Goal: Task Accomplishment & Management: Use online tool/utility

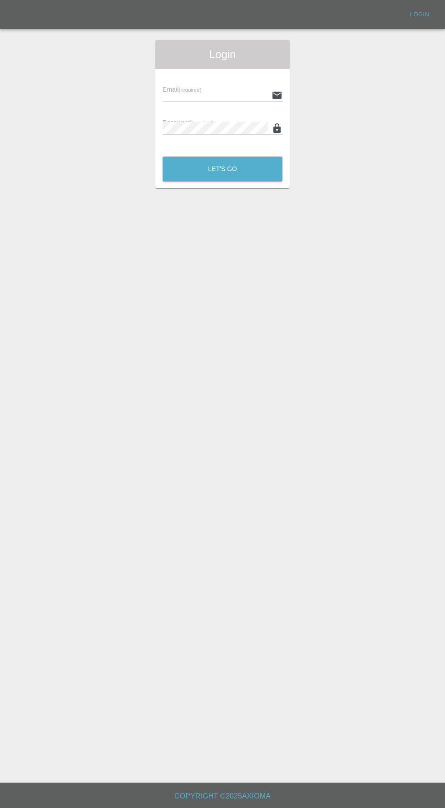
click at [210, 95] on input "text" at bounding box center [215, 95] width 105 height 13
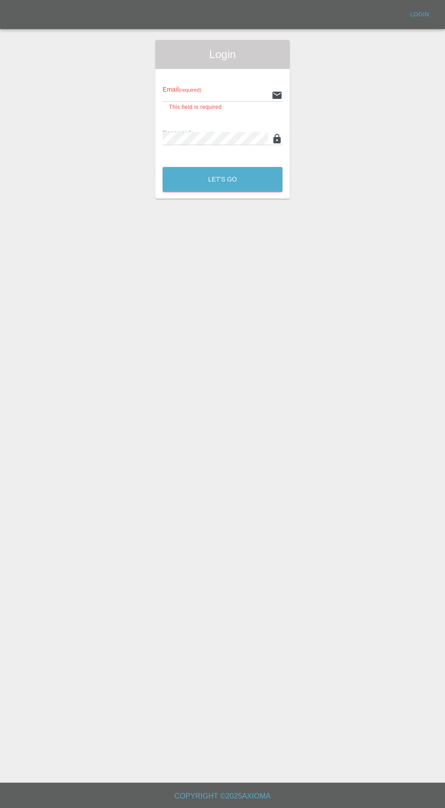
type input "[EMAIL_ADDRESS][DOMAIN_NAME]"
click at [163, 167] on button "Let's Go" at bounding box center [223, 179] width 120 height 25
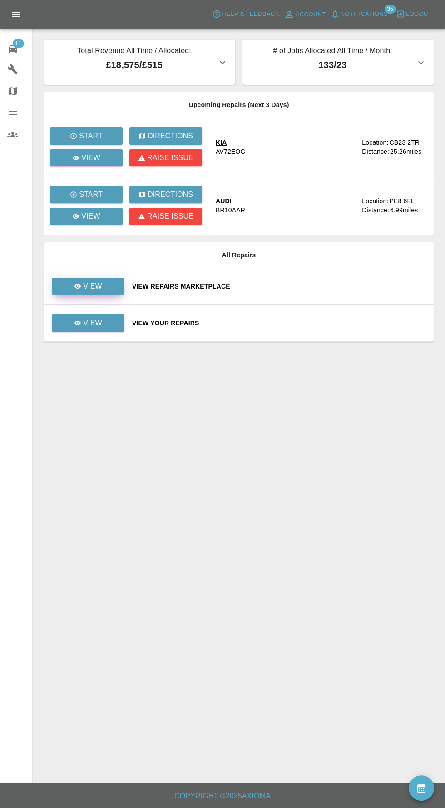
click at [100, 292] on link "View" at bounding box center [88, 286] width 73 height 17
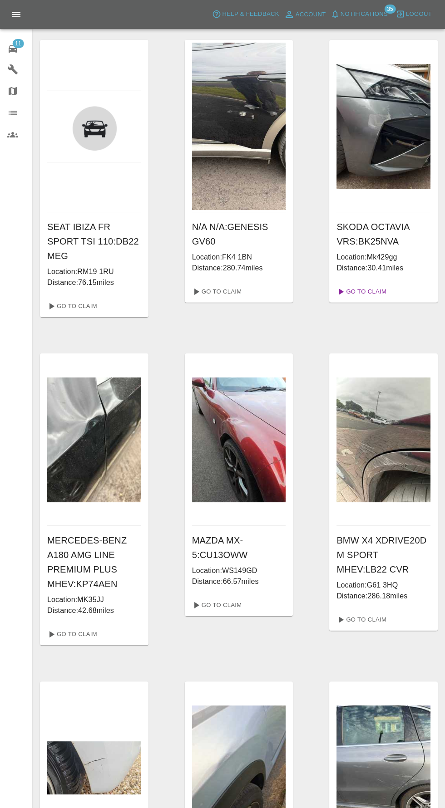
click at [384, 291] on link "Go To Claim" at bounding box center [361, 292] width 56 height 15
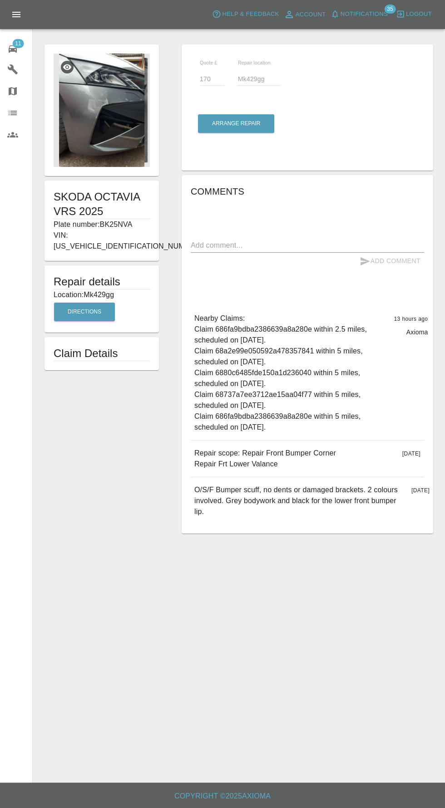
click at [121, 123] on img at bounding box center [102, 110] width 96 height 113
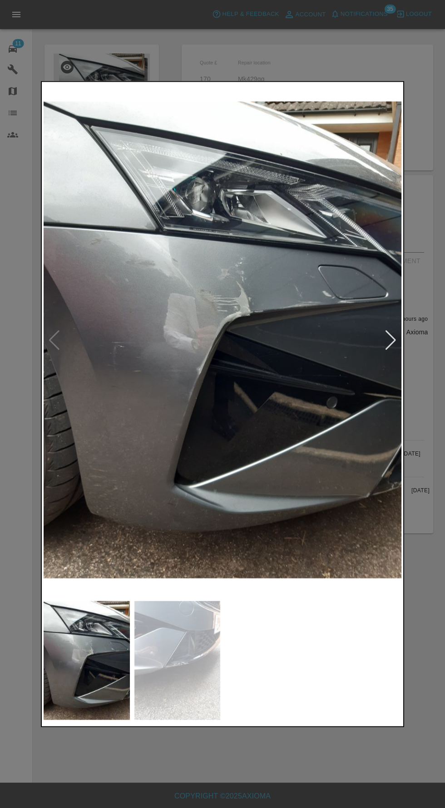
click at [389, 339] on div at bounding box center [390, 340] width 12 height 20
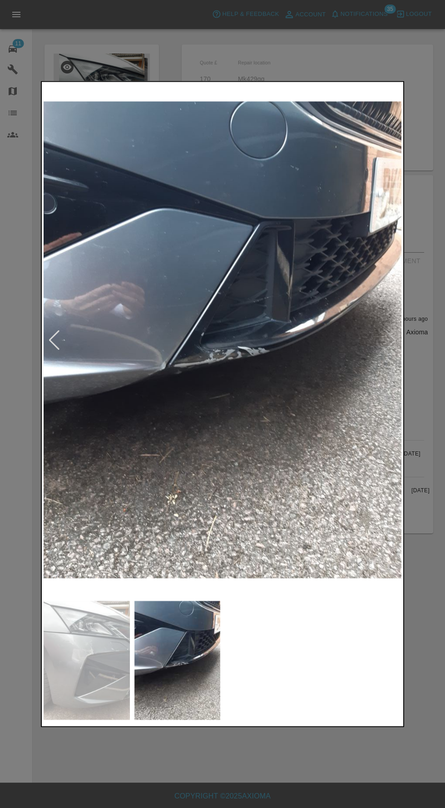
click at [52, 341] on div at bounding box center [54, 340] width 12 height 20
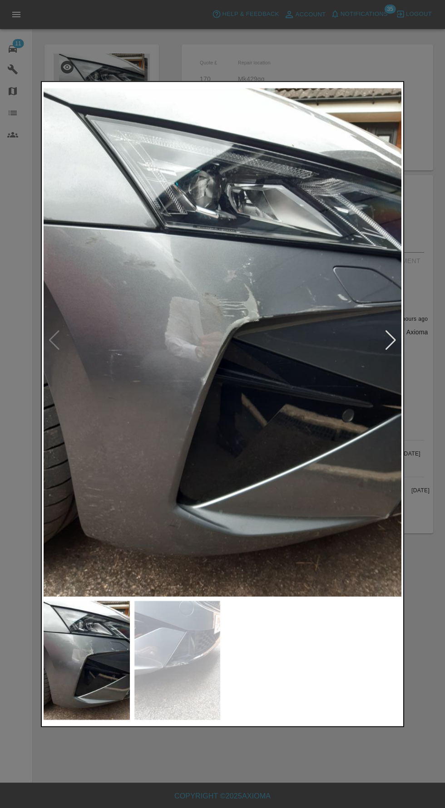
click at [392, 347] on div at bounding box center [390, 340] width 12 height 20
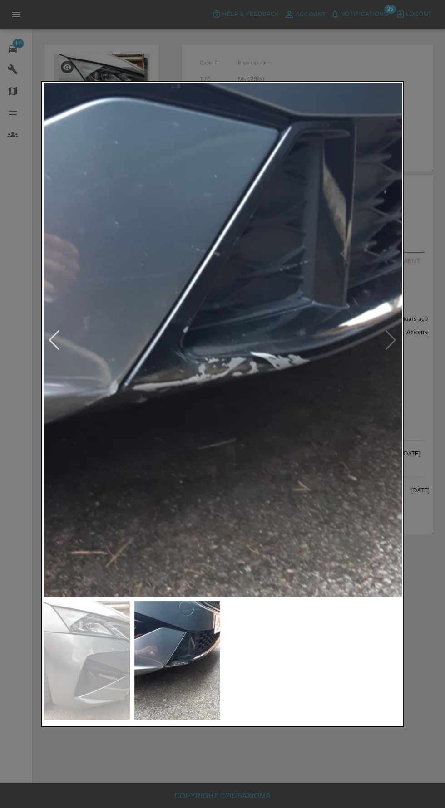
click at [339, 793] on div at bounding box center [222, 404] width 445 height 808
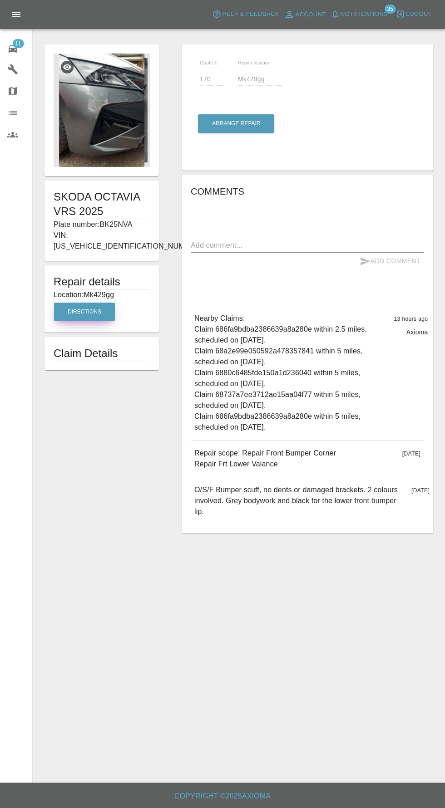
click at [92, 306] on button "Directions" at bounding box center [84, 312] width 61 height 19
